Goal: Task Accomplishment & Management: Manage account settings

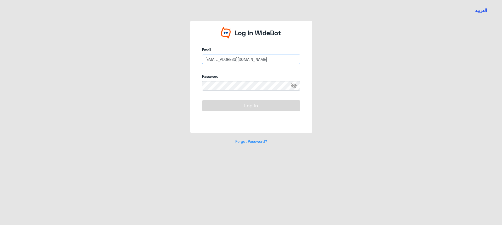
click at [241, 63] on input "[EMAIL_ADDRESS][DOMAIN_NAME]" at bounding box center [251, 59] width 98 height 9
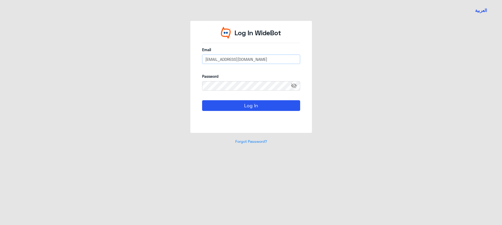
click at [241, 63] on input "[EMAIL_ADDRESS][DOMAIN_NAME]" at bounding box center [251, 59] width 98 height 9
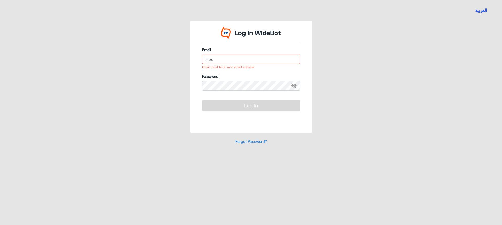
type input "[EMAIL_ADDRESS][DOMAIN_NAME]"
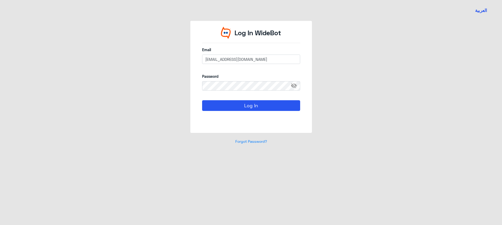
click at [294, 85] on span "visibility_off" at bounding box center [295, 85] width 9 height 9
click at [236, 156] on div "العربية Log In WideBot Email moustafa.sherif@widebot.net Password visibility Lo…" at bounding box center [251, 112] width 502 height 225
click at [251, 141] on link "Forgot Password?" at bounding box center [251, 141] width 32 height 4
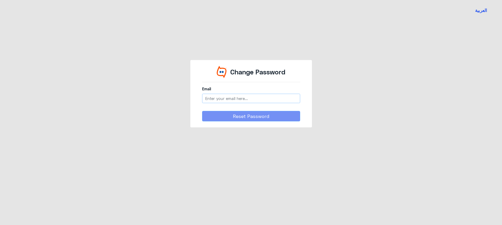
click at [239, 99] on input "email" at bounding box center [251, 98] width 98 height 9
type input "[EMAIL_ADDRESS][DOMAIN_NAME]"
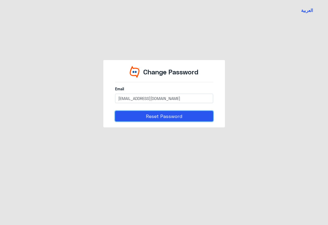
click at [173, 115] on button "Reset Password" at bounding box center [164, 116] width 98 height 10
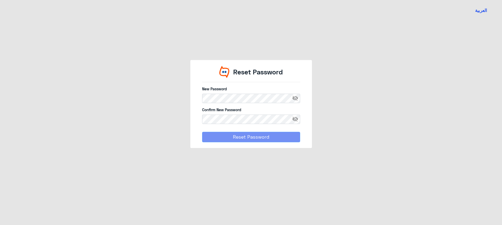
click at [296, 95] on span "visibility_off" at bounding box center [296, 98] width 9 height 9
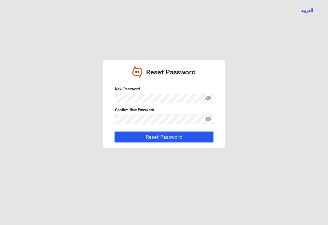
click at [190, 134] on button "Reset Password" at bounding box center [164, 137] width 98 height 10
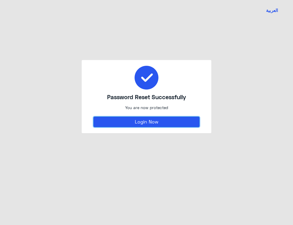
click at [157, 119] on button "Login Now" at bounding box center [146, 122] width 106 height 10
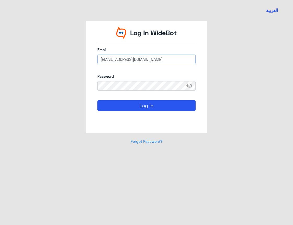
click at [136, 63] on input "[EMAIL_ADDRESS][DOMAIN_NAME]" at bounding box center [146, 59] width 98 height 9
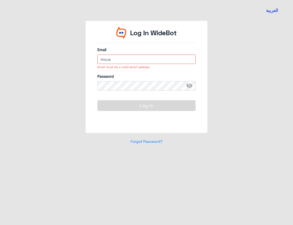
type input "[EMAIL_ADDRESS][DOMAIN_NAME]"
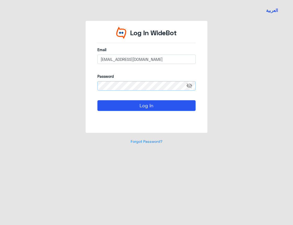
click at [97, 100] on button "Log In" at bounding box center [146, 105] width 98 height 10
